Goal: Information Seeking & Learning: Learn about a topic

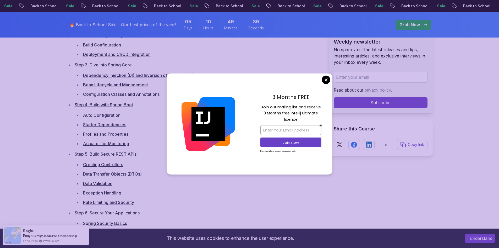
scroll to position [917, 0]
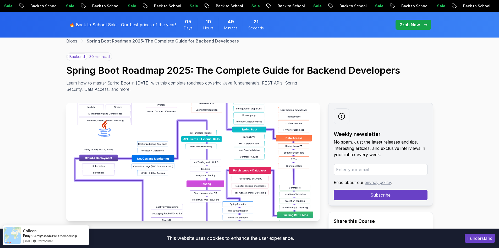
scroll to position [0, 0]
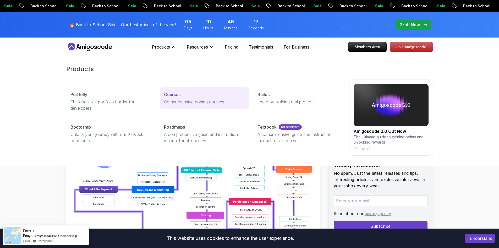
click at [177, 92] on p "Courses" at bounding box center [172, 94] width 17 height 6
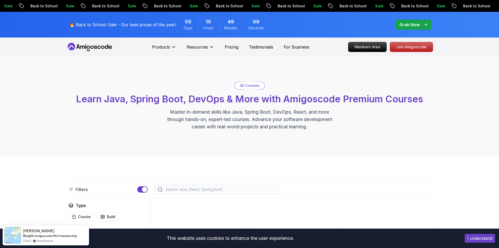
scroll to position [105, 0]
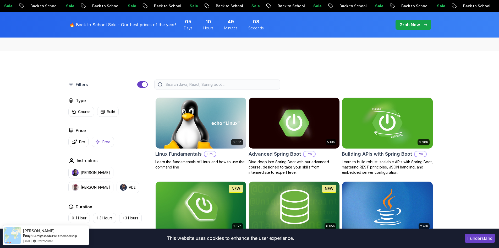
click at [104, 139] on p "Free" at bounding box center [106, 141] width 8 height 5
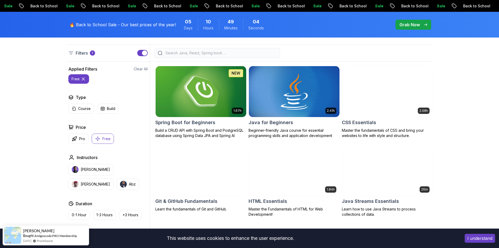
scroll to position [131, 0]
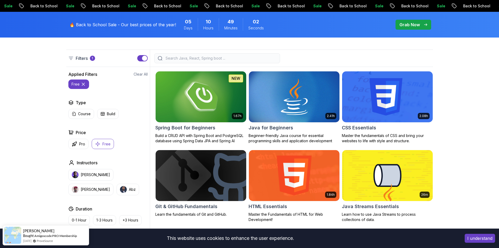
click at [84, 81] on icon at bounding box center [83, 83] width 5 height 5
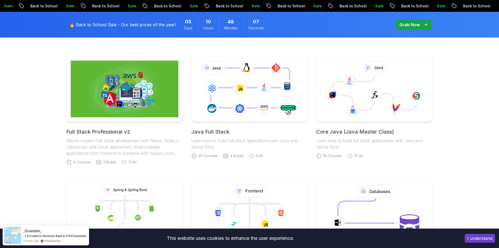
scroll to position [105, 0]
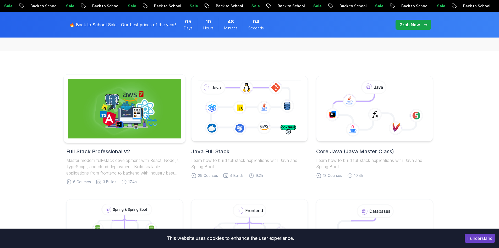
click at [130, 134] on img at bounding box center [124, 108] width 113 height 59
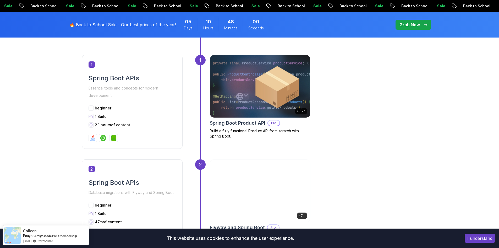
scroll to position [367, 0]
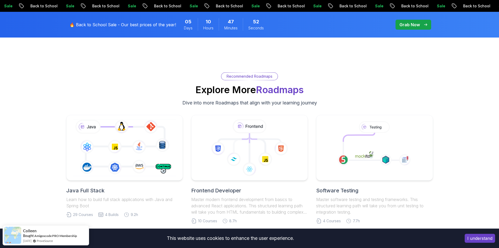
scroll to position [1074, 0]
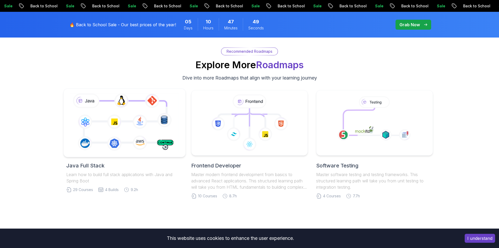
click at [157, 142] on icon at bounding box center [124, 123] width 111 height 62
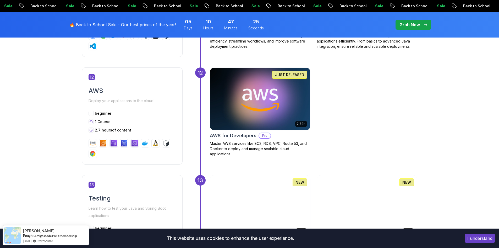
scroll to position [1650, 0]
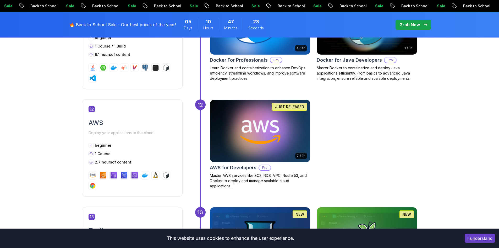
click at [251, 144] on img at bounding box center [259, 130] width 105 height 65
